Goal: Find contact information: Find contact information

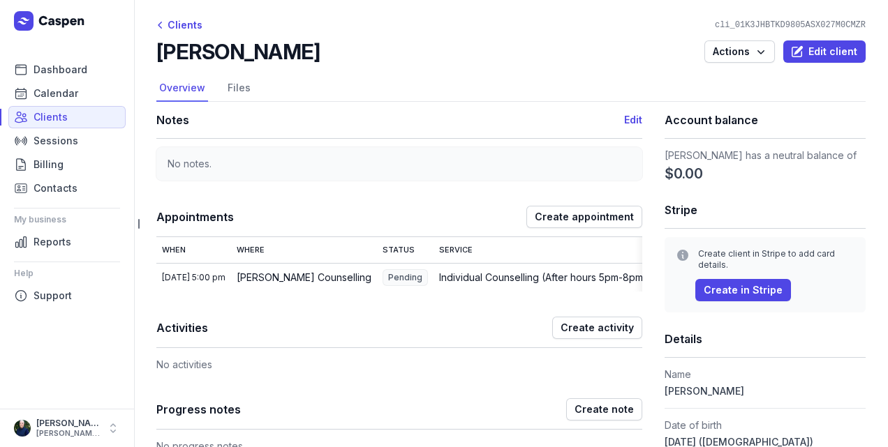
scroll to position [116, 0]
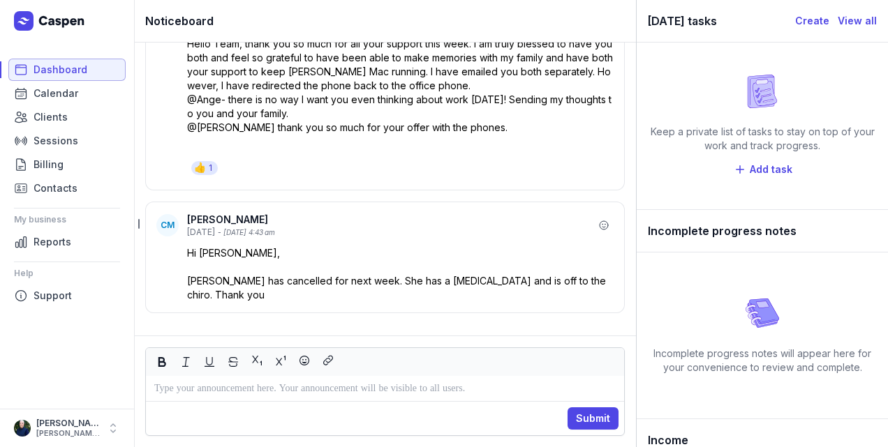
click at [36, 70] on span "Dashboard" at bounding box center [60, 69] width 54 height 17
click at [70, 96] on span "Calendar" at bounding box center [55, 93] width 45 height 17
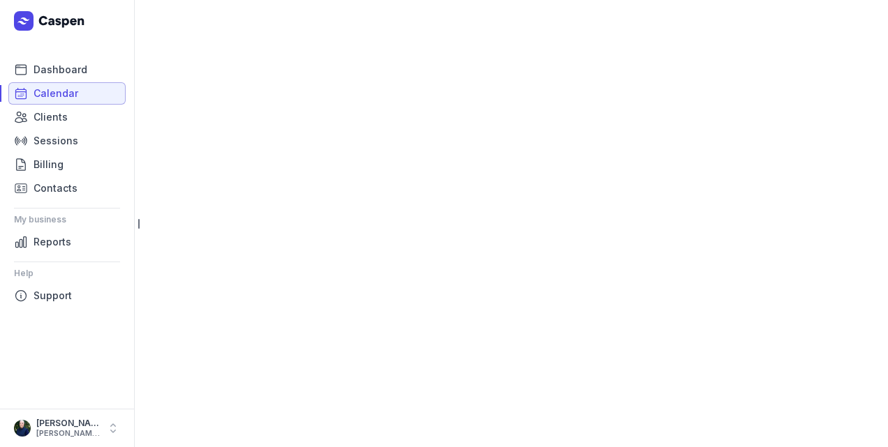
select select "week"
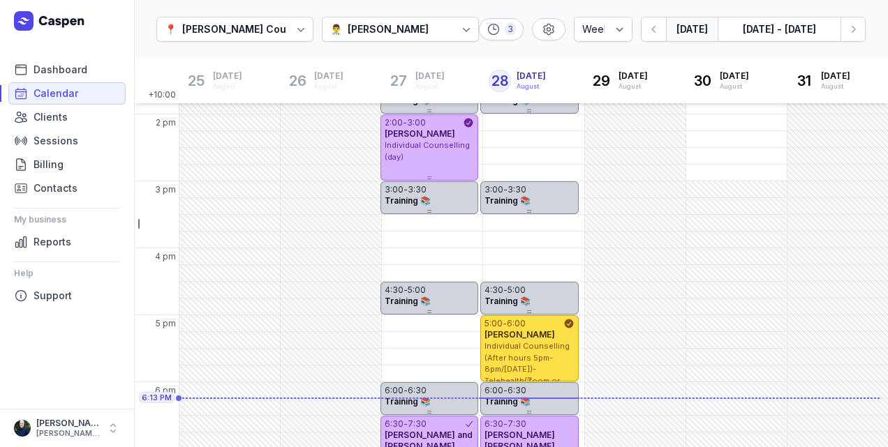
scroll to position [459, 0]
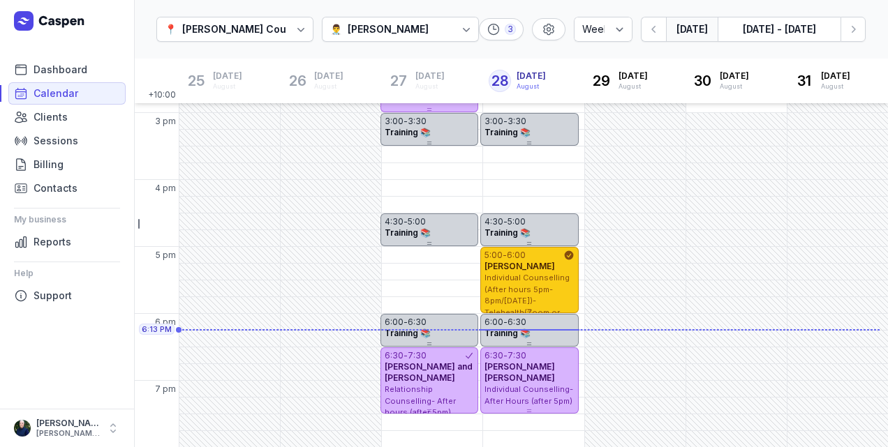
click at [528, 269] on span "[PERSON_NAME]" at bounding box center [519, 266] width 70 height 10
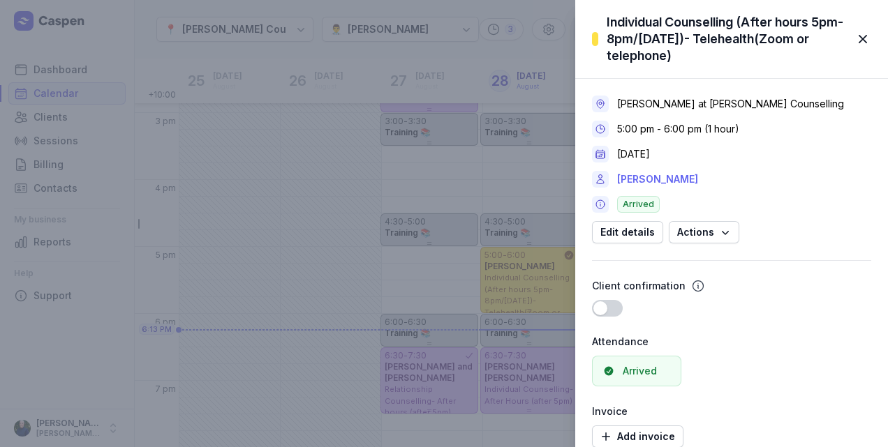
click at [671, 179] on link "[PERSON_NAME]" at bounding box center [657, 179] width 81 height 17
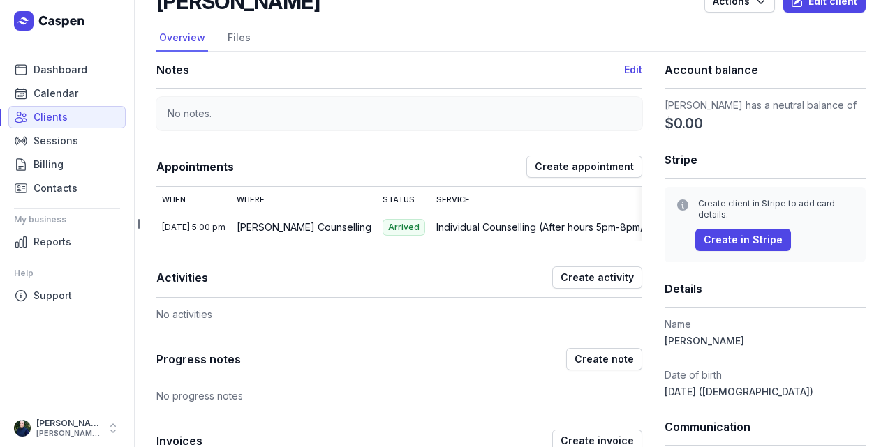
scroll to position [116, 0]
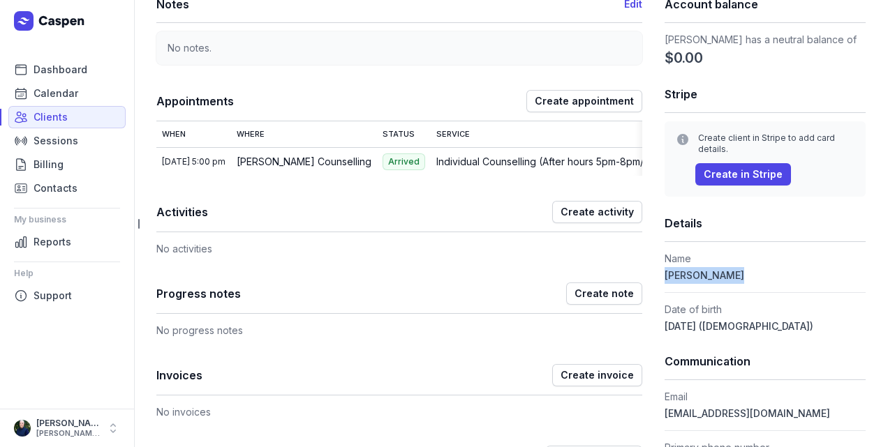
drag, startPoint x: 722, startPoint y: 272, endPoint x: 654, endPoint y: 278, distance: 68.0
click at [654, 278] on div "Notes Edit No notes. Appointments Create appointment When Where Status Service …" at bounding box center [510, 450] width 709 height 929
drag, startPoint x: 654, startPoint y: 278, endPoint x: 665, endPoint y: 276, distance: 11.4
copy span "[PERSON_NAME]"
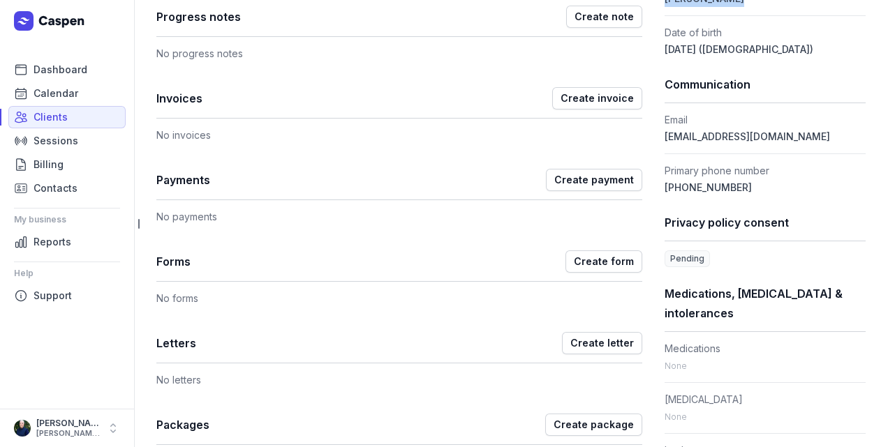
scroll to position [395, 0]
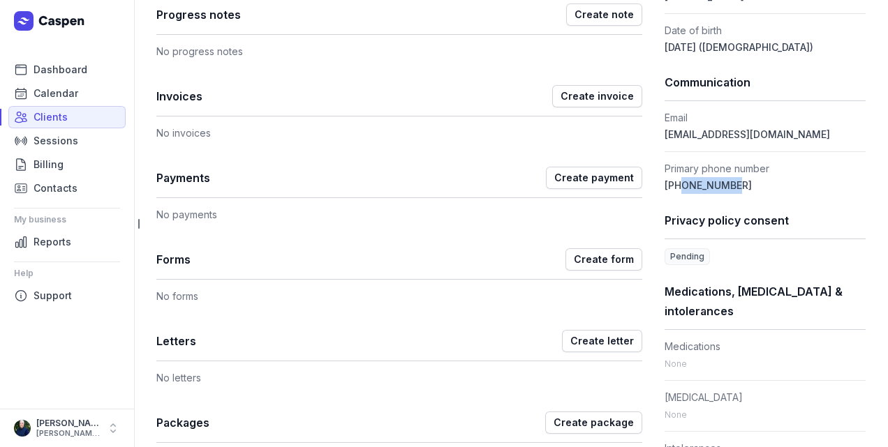
drag, startPoint x: 726, startPoint y: 184, endPoint x: 671, endPoint y: 187, distance: 54.5
click at [671, 187] on dd "[PHONE_NUMBER]" at bounding box center [764, 185] width 201 height 17
drag, startPoint x: 671, startPoint y: 187, endPoint x: 685, endPoint y: 184, distance: 14.4
copy span "407672016"
drag, startPoint x: 757, startPoint y: 132, endPoint x: 654, endPoint y: 137, distance: 103.4
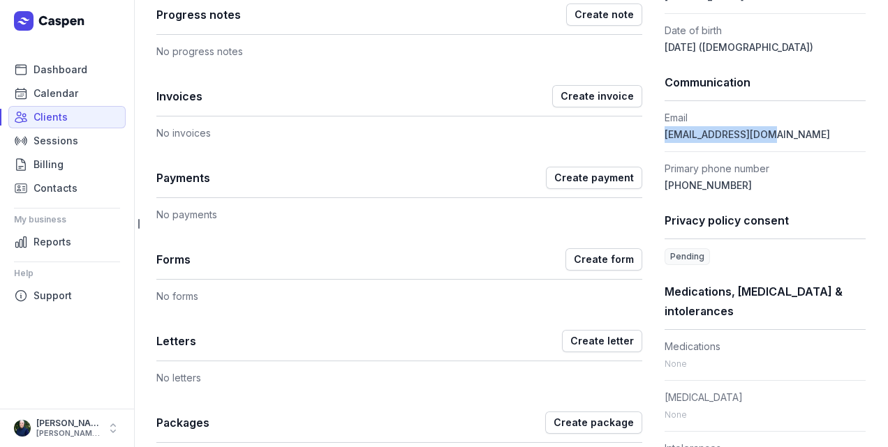
click at [654, 137] on div "Notes Edit No notes. Appointments Create appointment When Where Status Service …" at bounding box center [510, 171] width 709 height 929
drag, startPoint x: 654, startPoint y: 137, endPoint x: 661, endPoint y: 137, distance: 7.0
copy span "[EMAIL_ADDRESS][DOMAIN_NAME]"
